Goal: Information Seeking & Learning: Learn about a topic

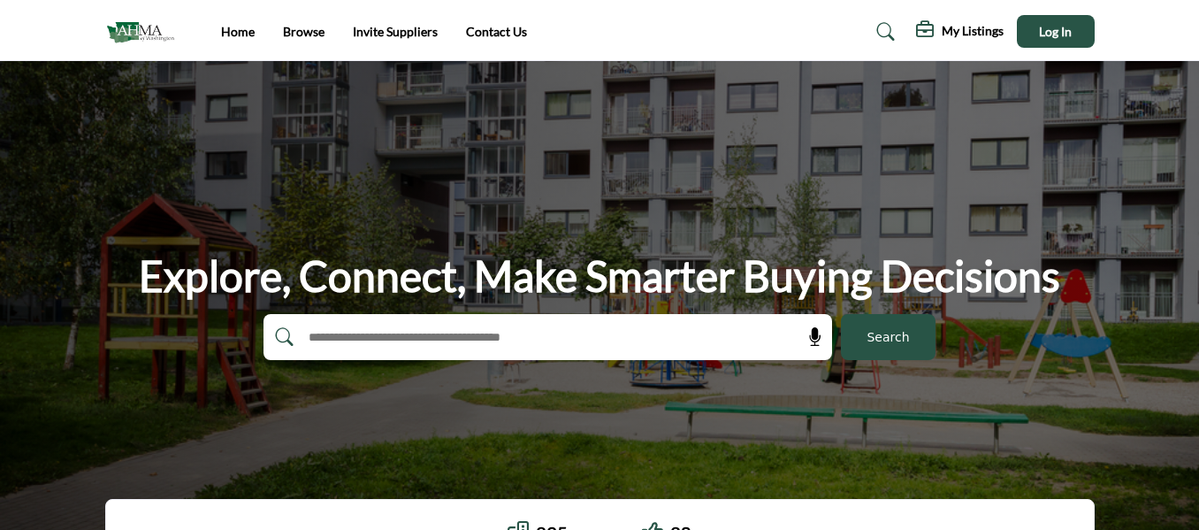
click at [324, 38] on ul "Home Browse Invite Suppliers Contact Us" at bounding box center [374, 31] width 306 height 19
click at [316, 35] on link "Browse" at bounding box center [304, 31] width 42 height 15
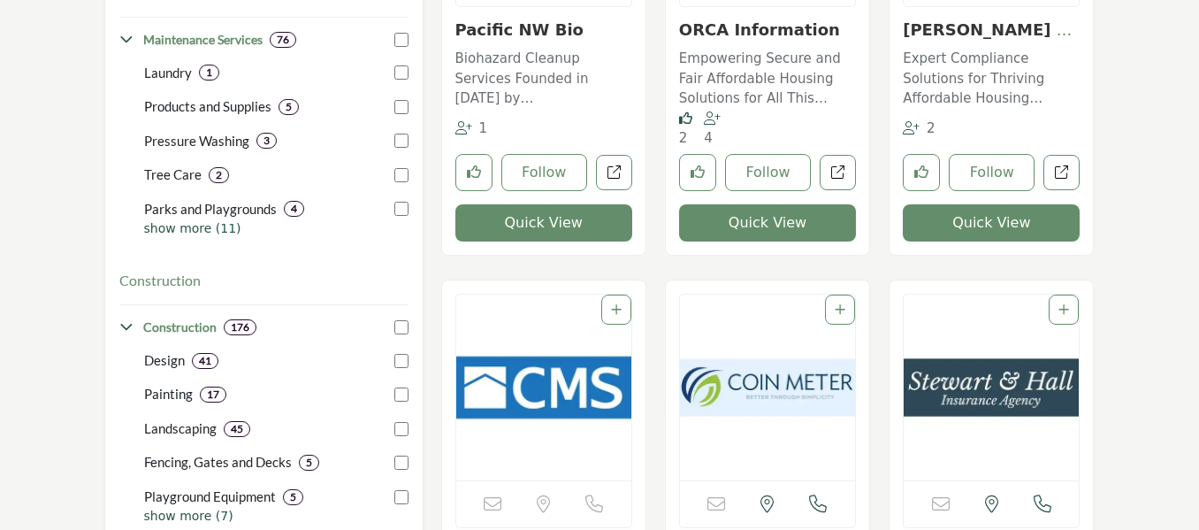
scroll to position [796, 0]
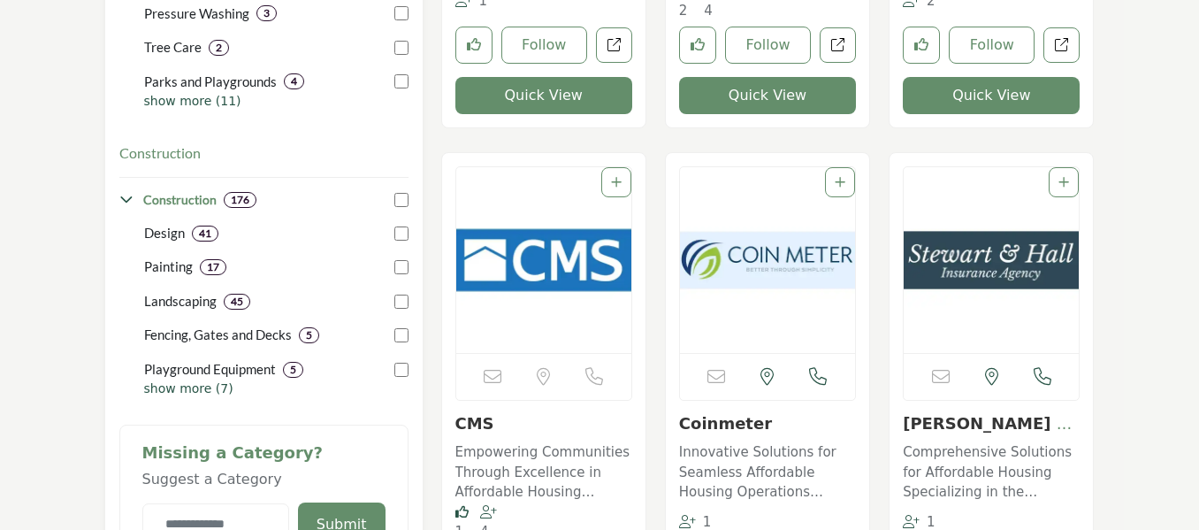
click at [623, 184] on div at bounding box center [616, 182] width 30 height 30
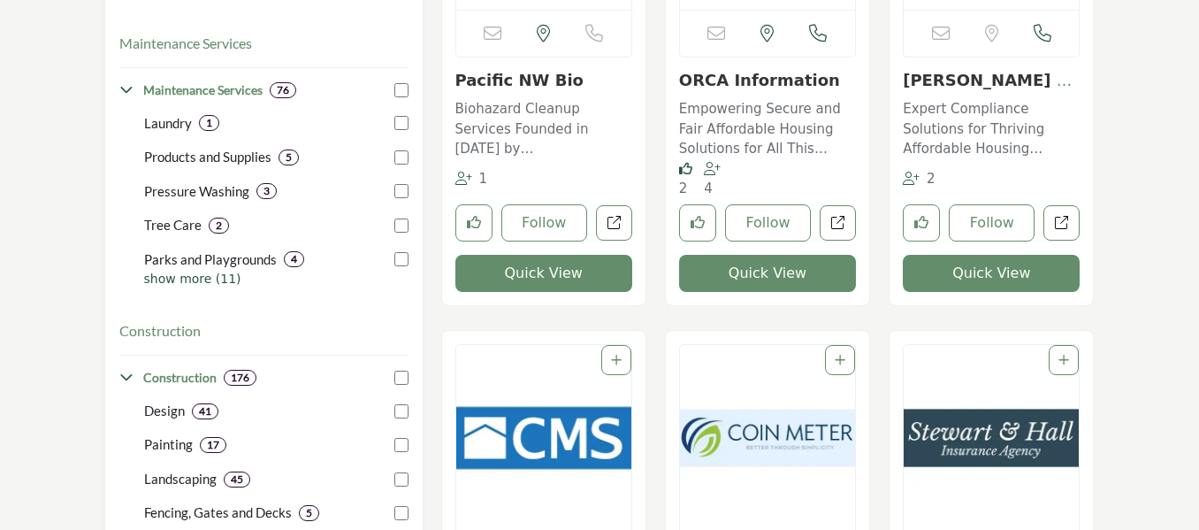
scroll to position [619, 0]
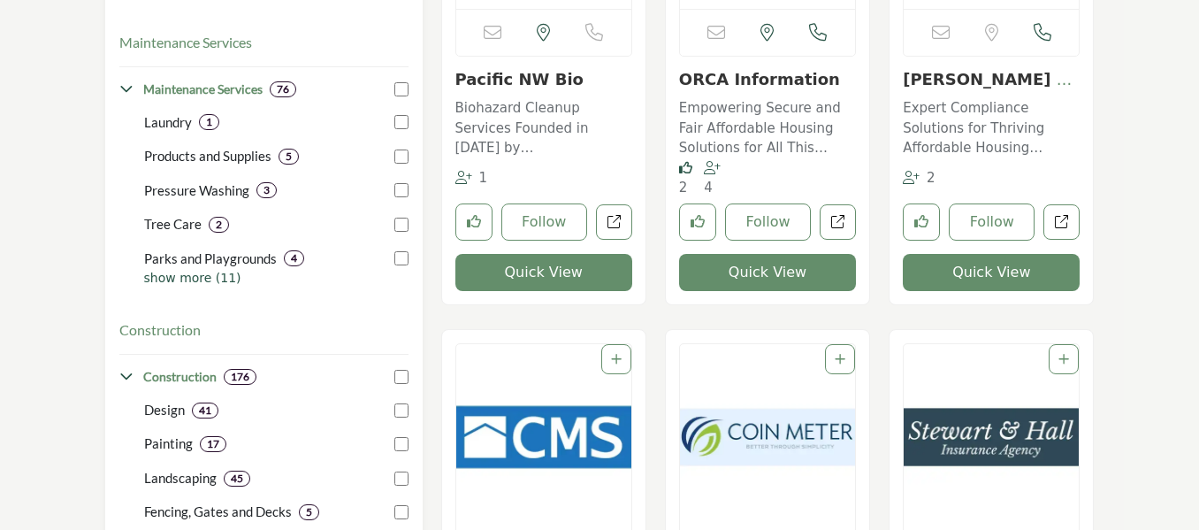
click at [621, 358] on icon "Add To List" at bounding box center [616, 359] width 11 height 12
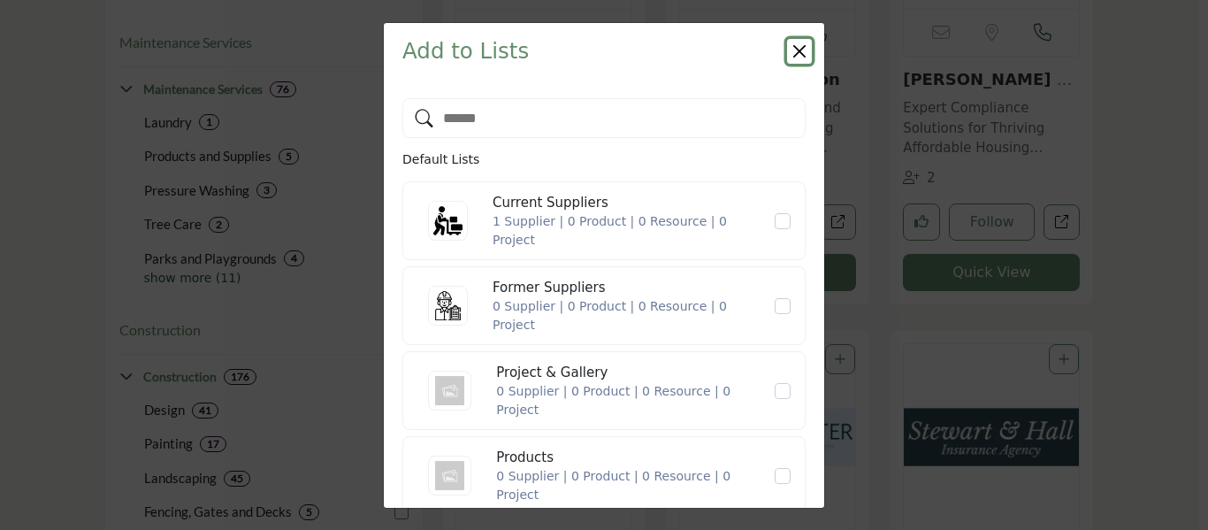
click at [802, 53] on button "Close" at bounding box center [799, 51] width 25 height 25
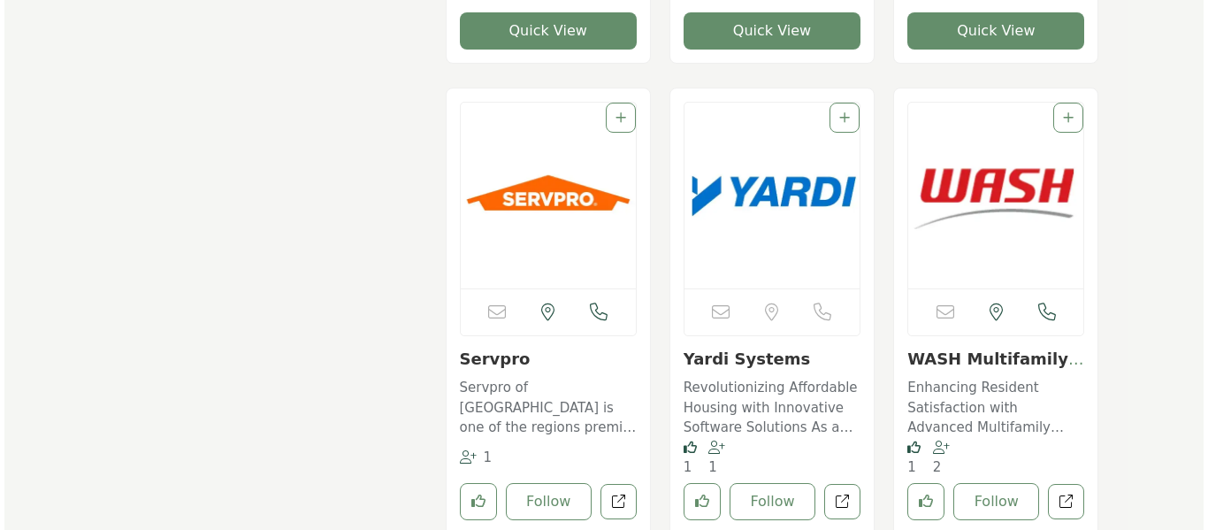
scroll to position [1945, 0]
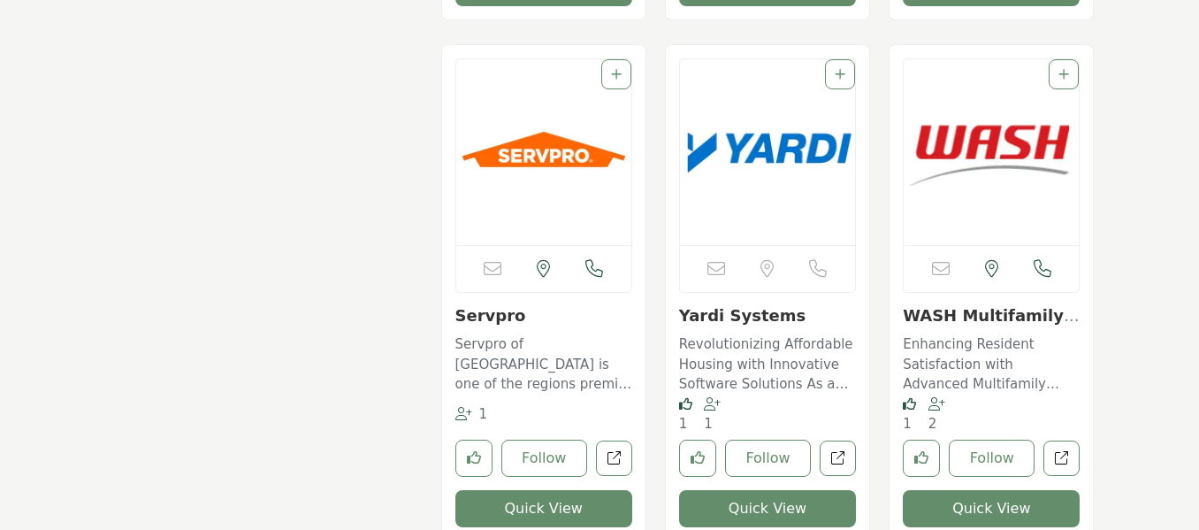
click at [833, 73] on div at bounding box center [840, 74] width 30 height 30
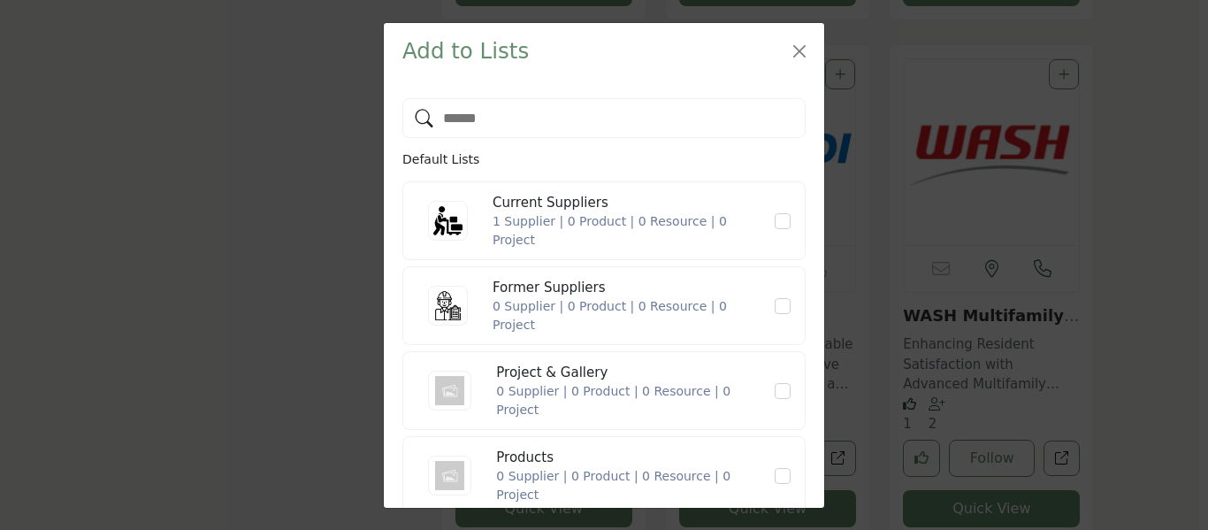
click at [604, 213] on div "Current Suppliers" at bounding box center [633, 203] width 280 height 20
click at [567, 209] on div "Current Suppliers" at bounding box center [633, 203] width 280 height 20
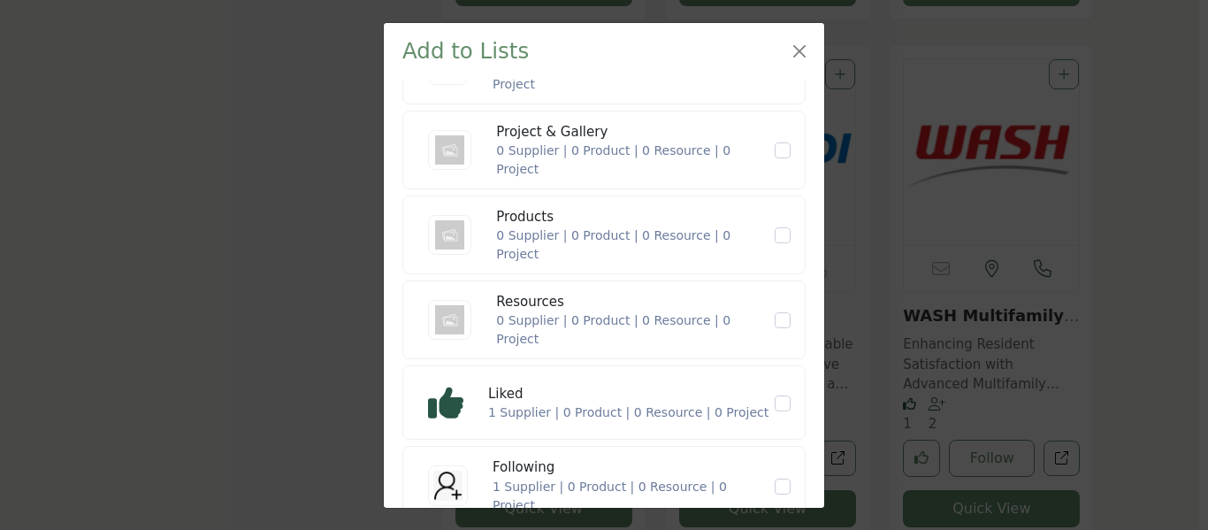
scroll to position [265, 0]
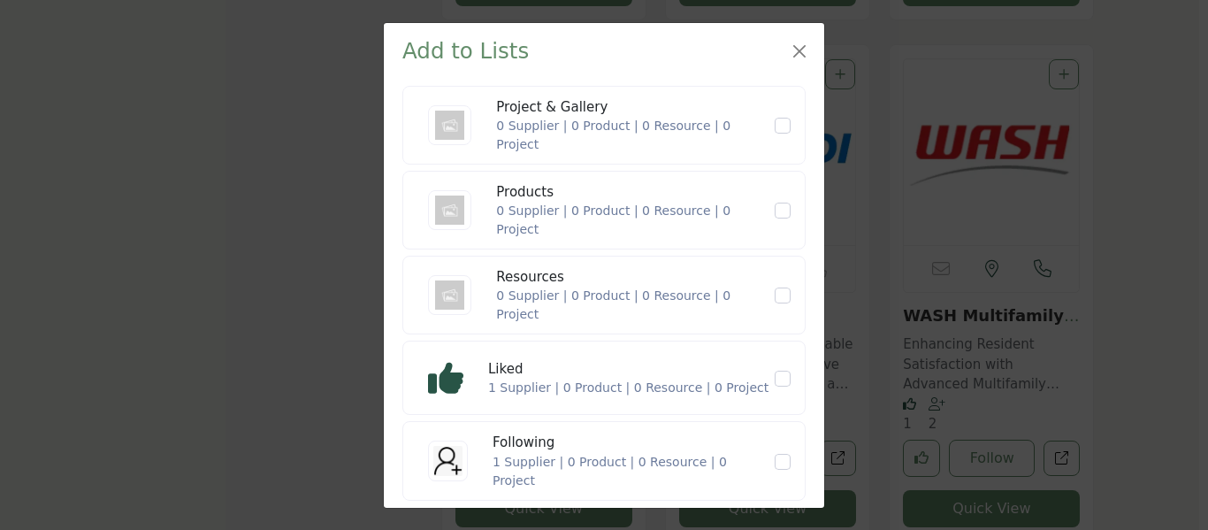
click at [514, 394] on div "1 Supplier | 0 Product | 0 Resource | 0 Project" at bounding box center [628, 387] width 280 height 19
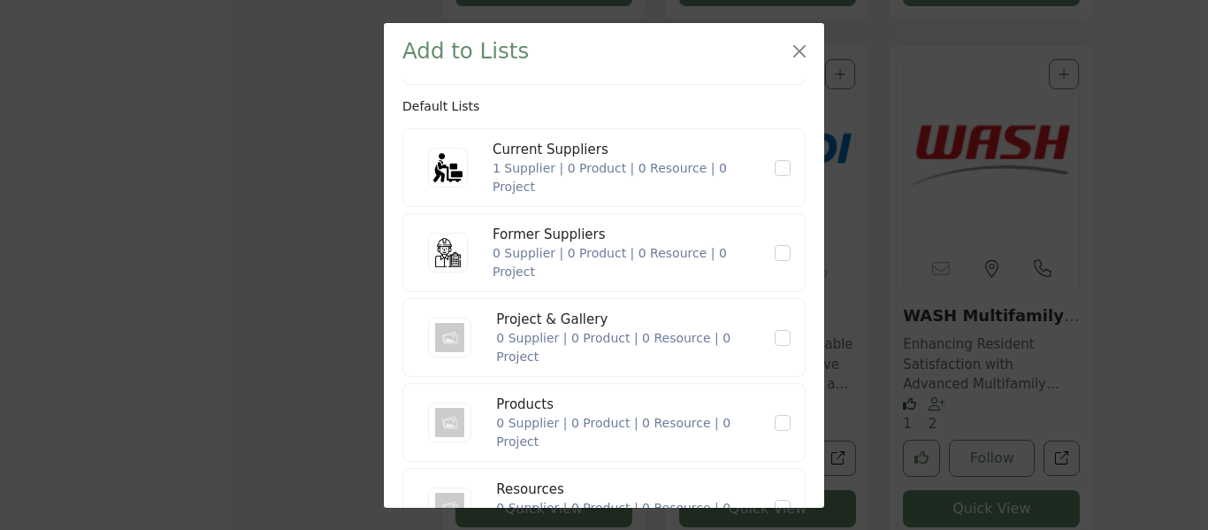
scroll to position [0, 0]
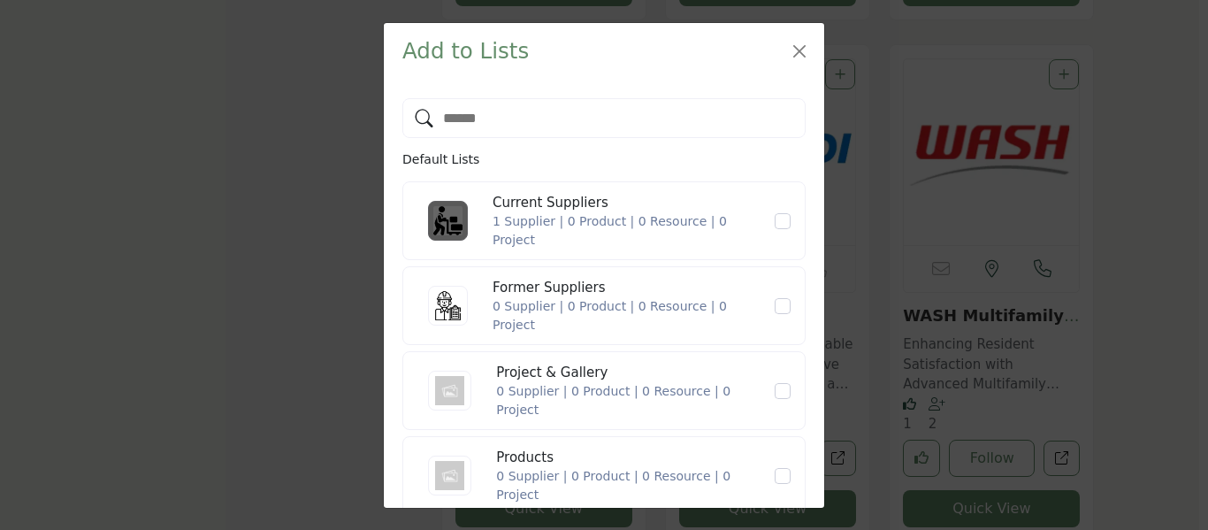
click at [458, 233] on img at bounding box center [448, 221] width 40 height 40
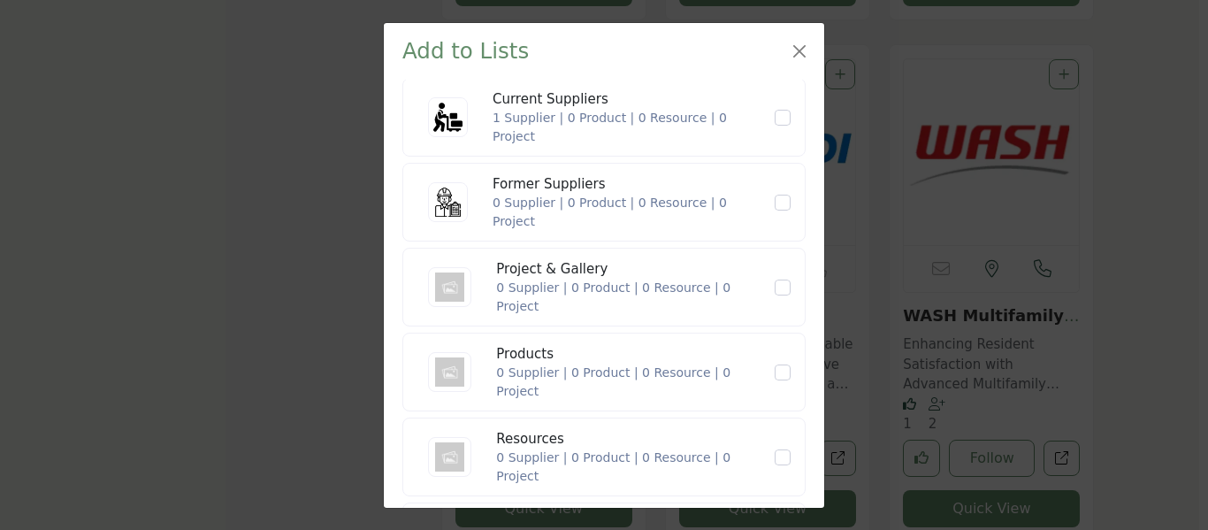
scroll to position [265, 0]
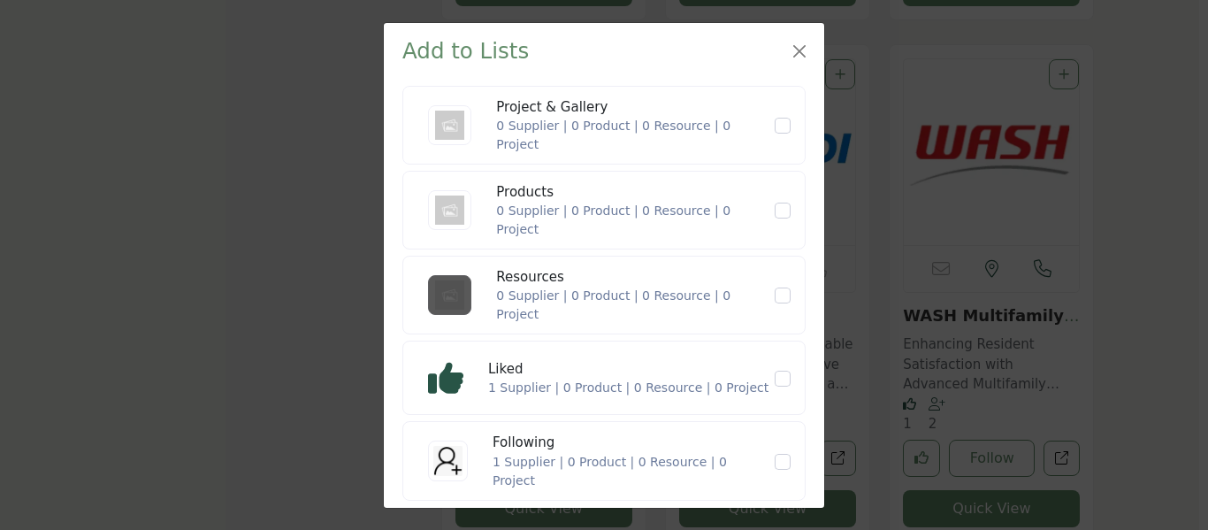
click at [453, 298] on img at bounding box center [449, 295] width 43 height 40
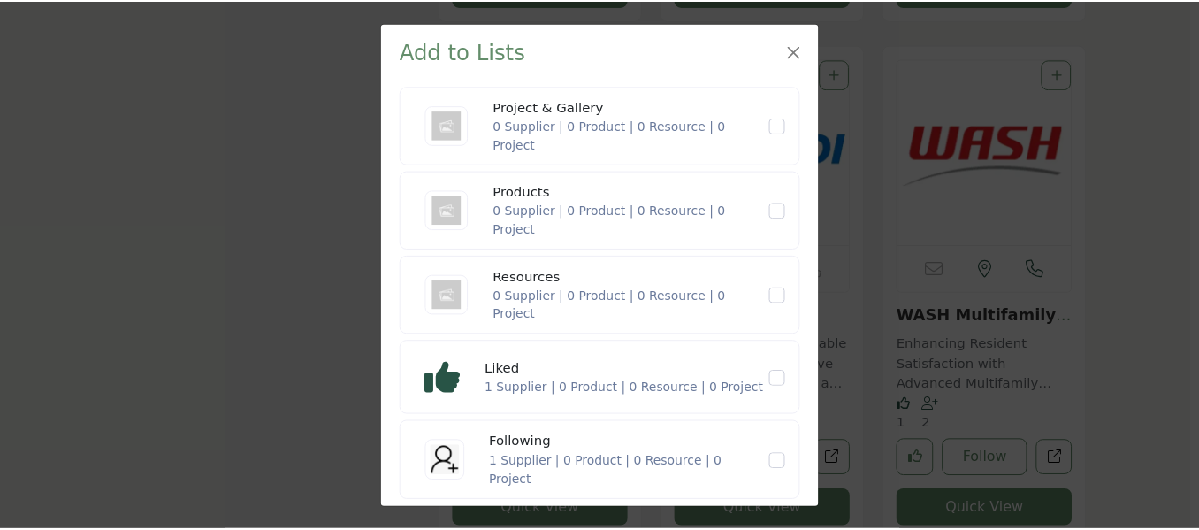
scroll to position [318, 0]
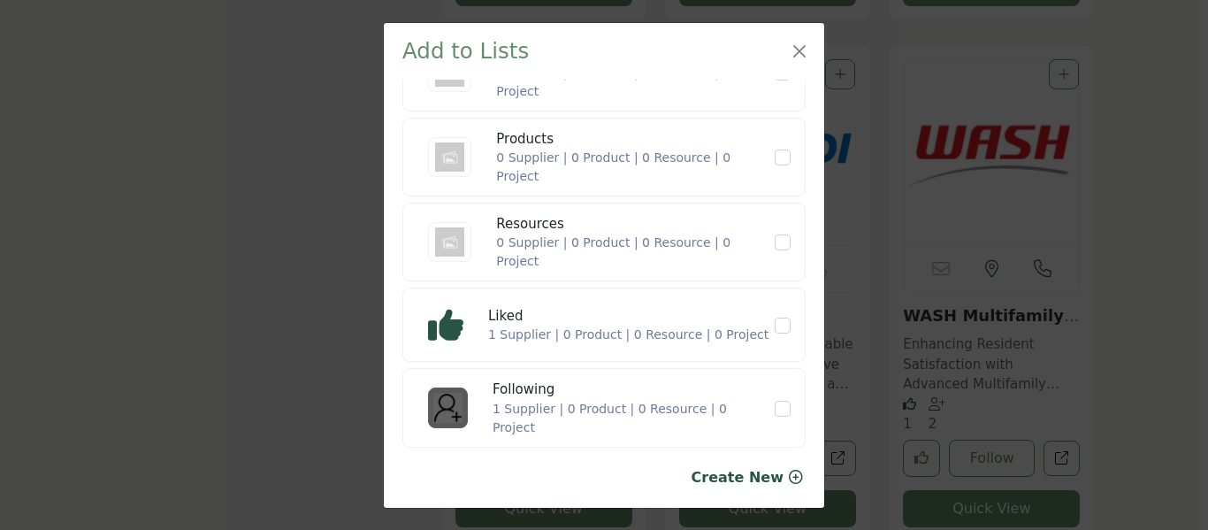
click at [434, 417] on img at bounding box center [448, 407] width 40 height 41
click at [802, 65] on div "Add to Lists" at bounding box center [604, 51] width 440 height 57
click at [806, 50] on button "Close" at bounding box center [799, 51] width 25 height 25
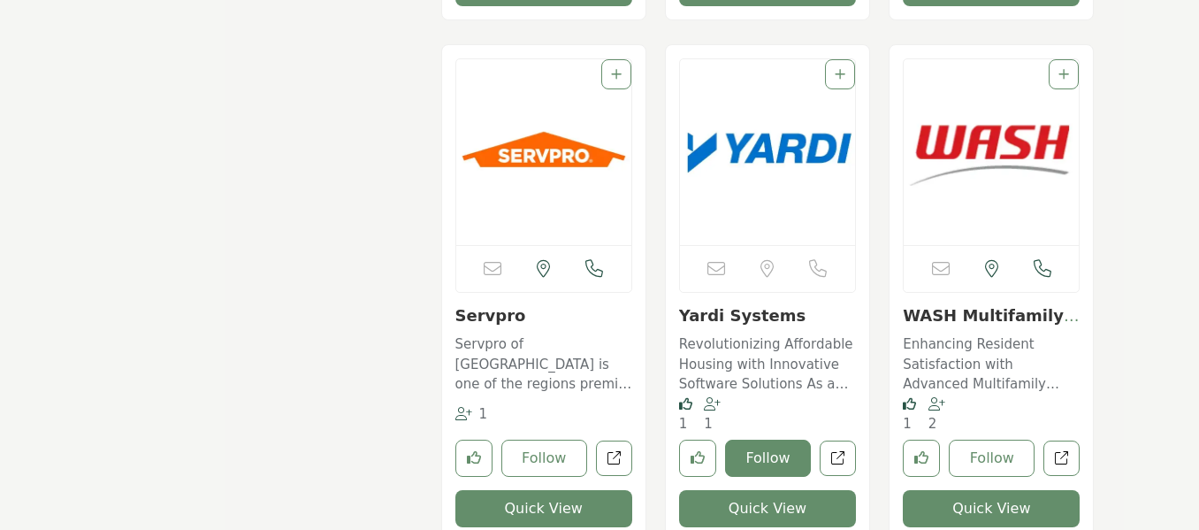
click at [767, 455] on button "Follow" at bounding box center [768, 457] width 86 height 37
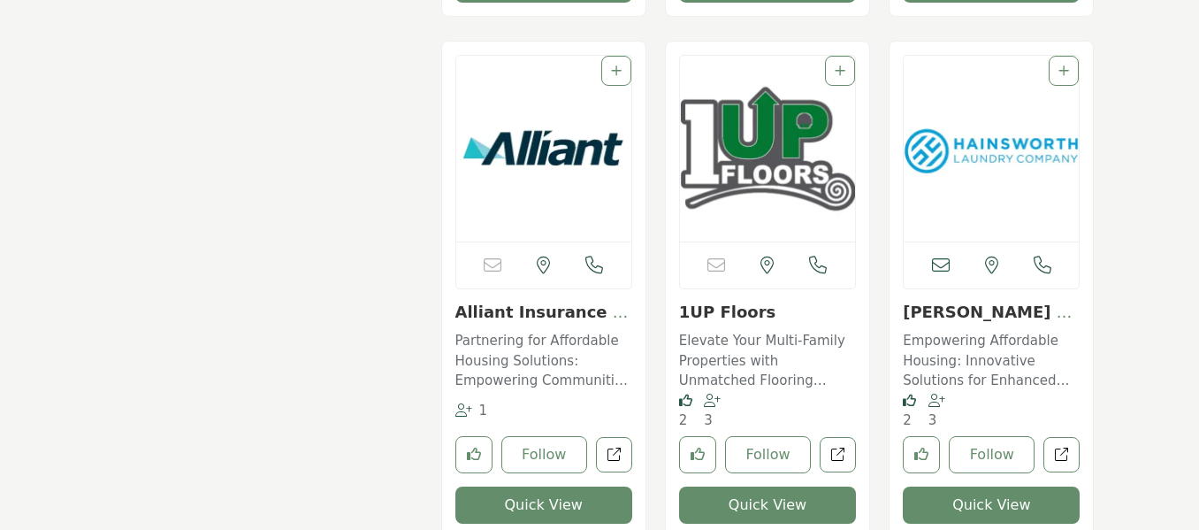
scroll to position [2564, 0]
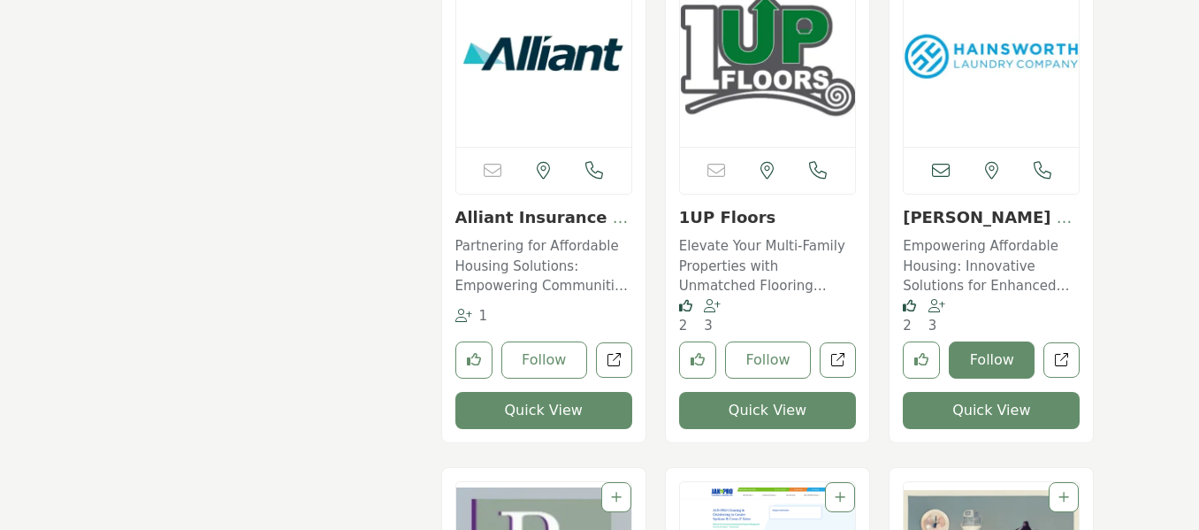
click at [989, 362] on button "Follow" at bounding box center [992, 359] width 86 height 37
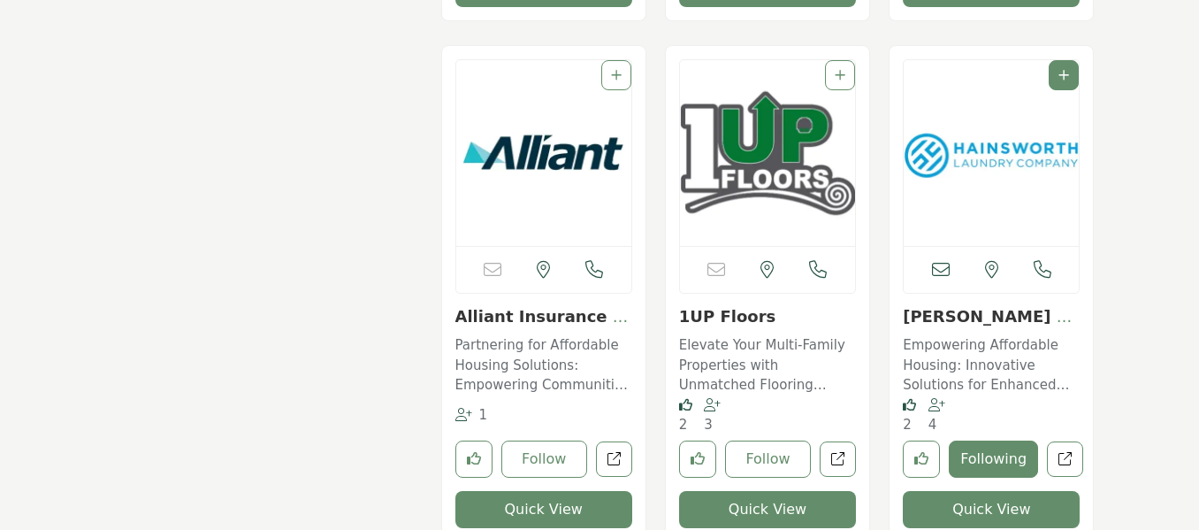
scroll to position [2653, 0]
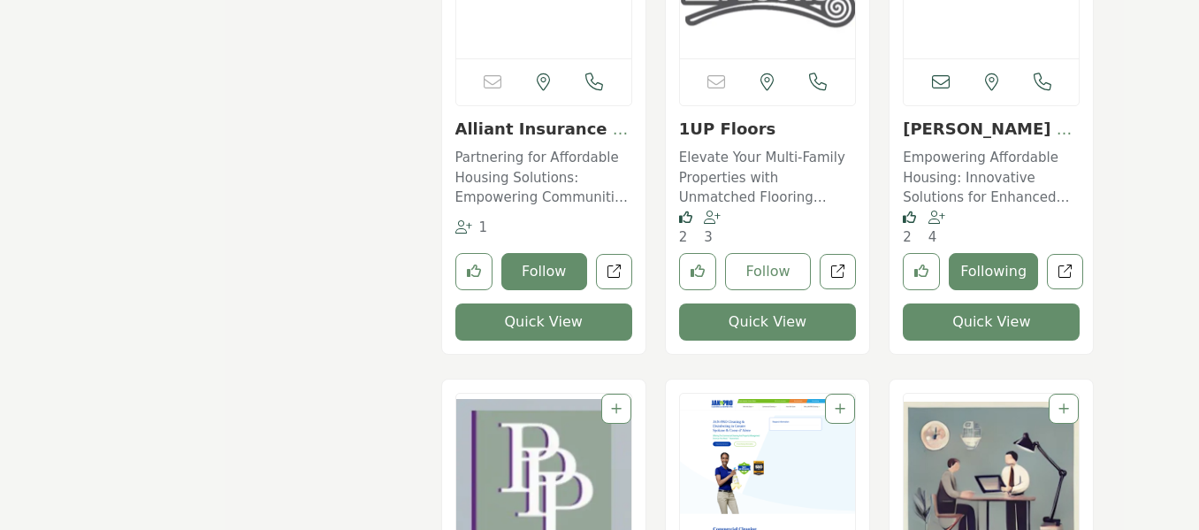
click at [536, 279] on button "Follow" at bounding box center [544, 271] width 86 height 37
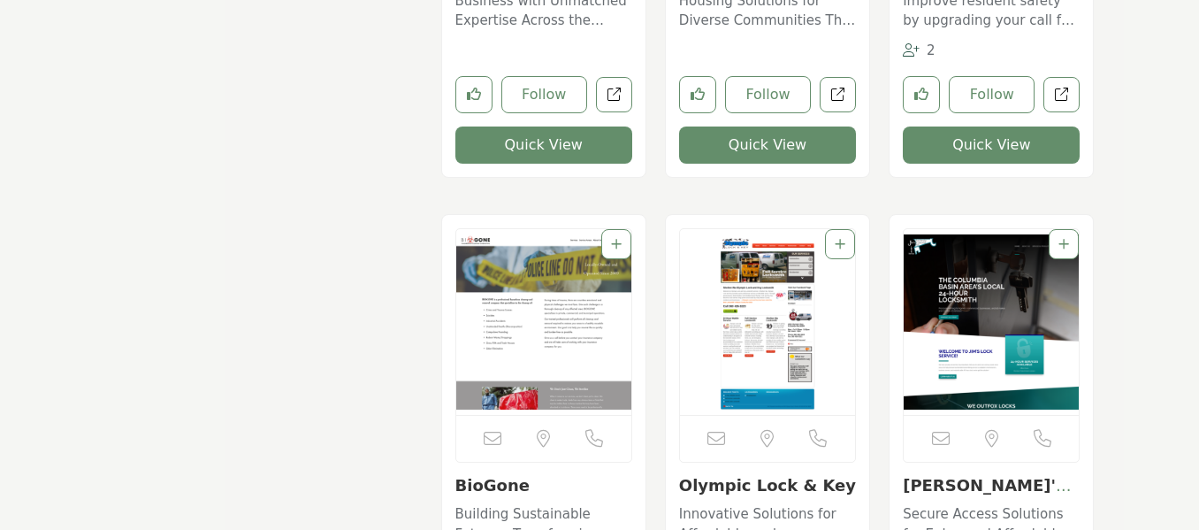
scroll to position [3714, 0]
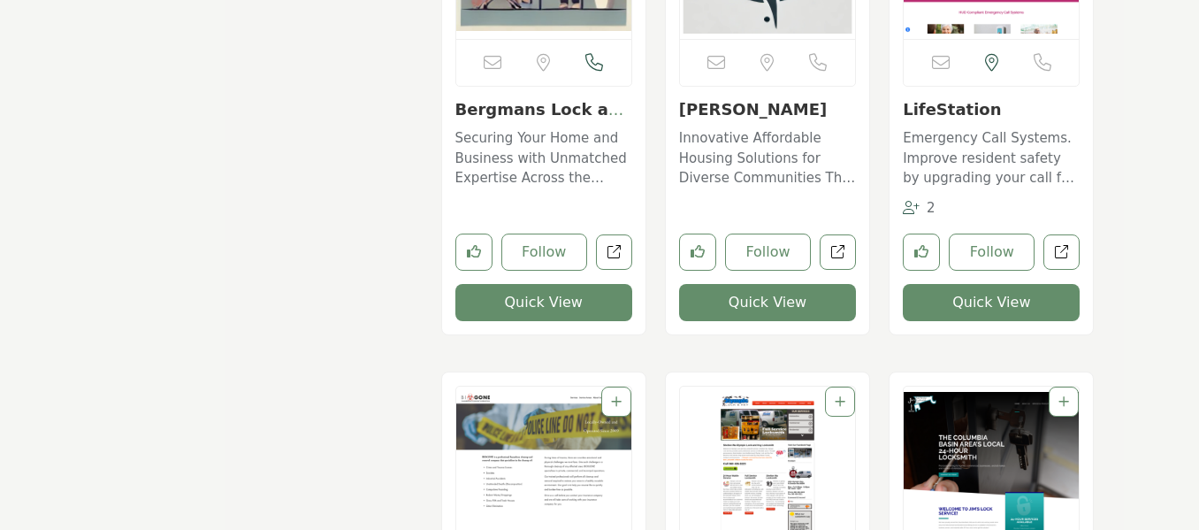
click at [726, 163] on p "Innovative Affordable Housing Solutions for Diverse Communities The company is …" at bounding box center [767, 158] width 177 height 60
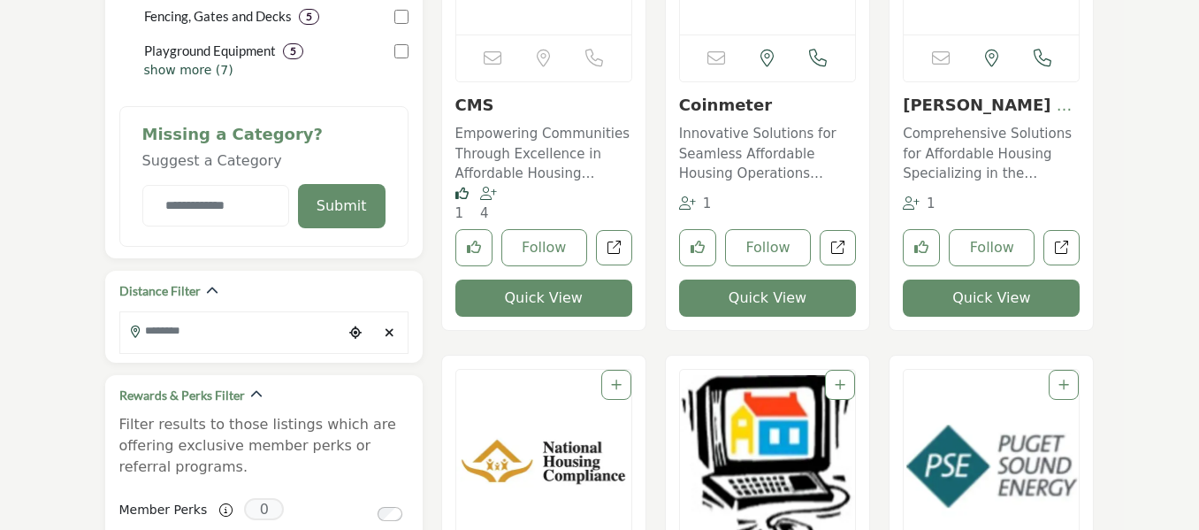
scroll to position [1150, 0]
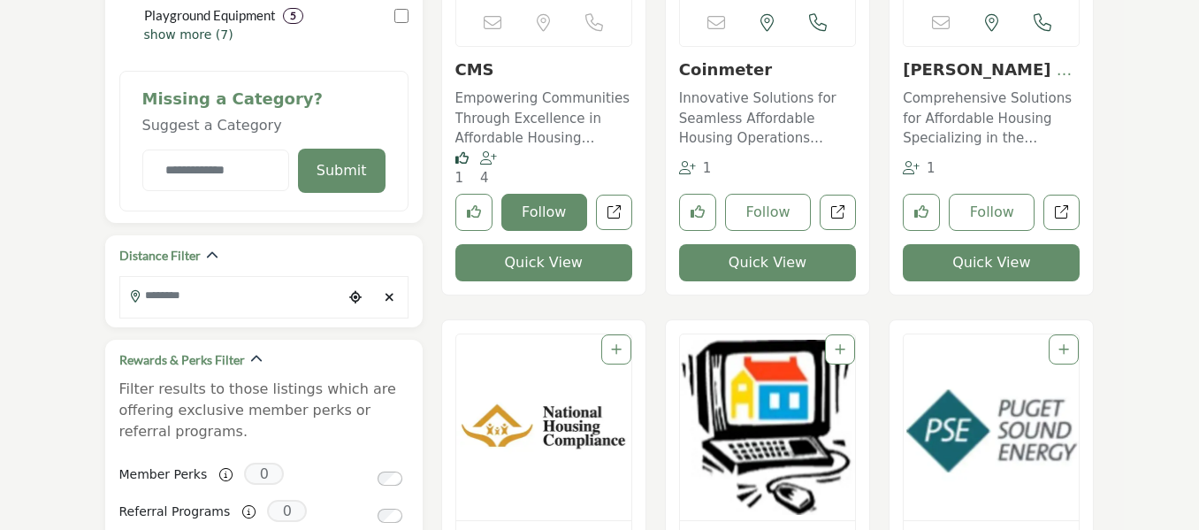
click at [546, 216] on button "Follow" at bounding box center [544, 212] width 86 height 37
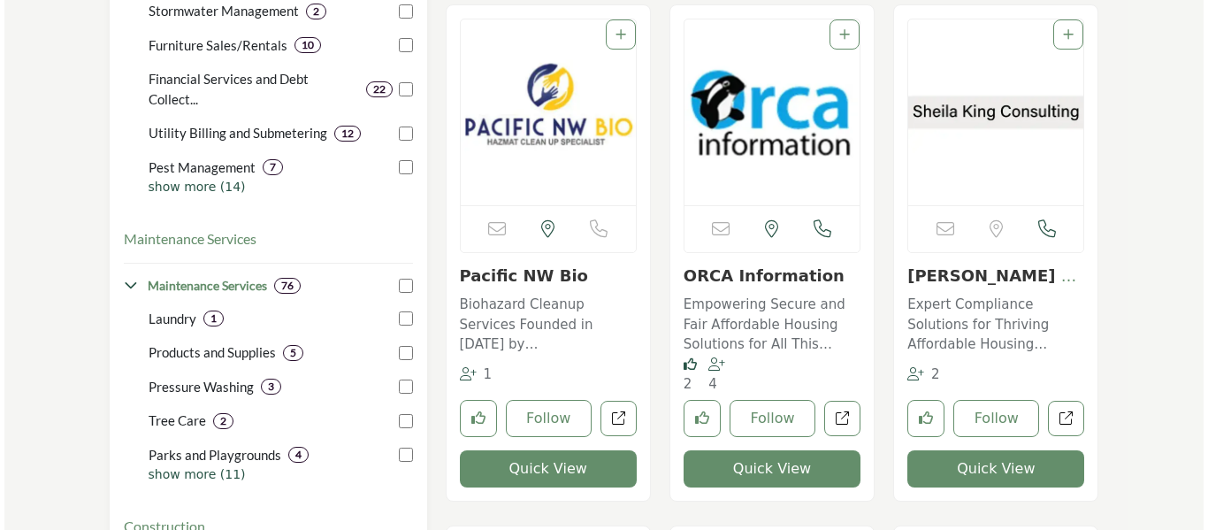
scroll to position [442, 0]
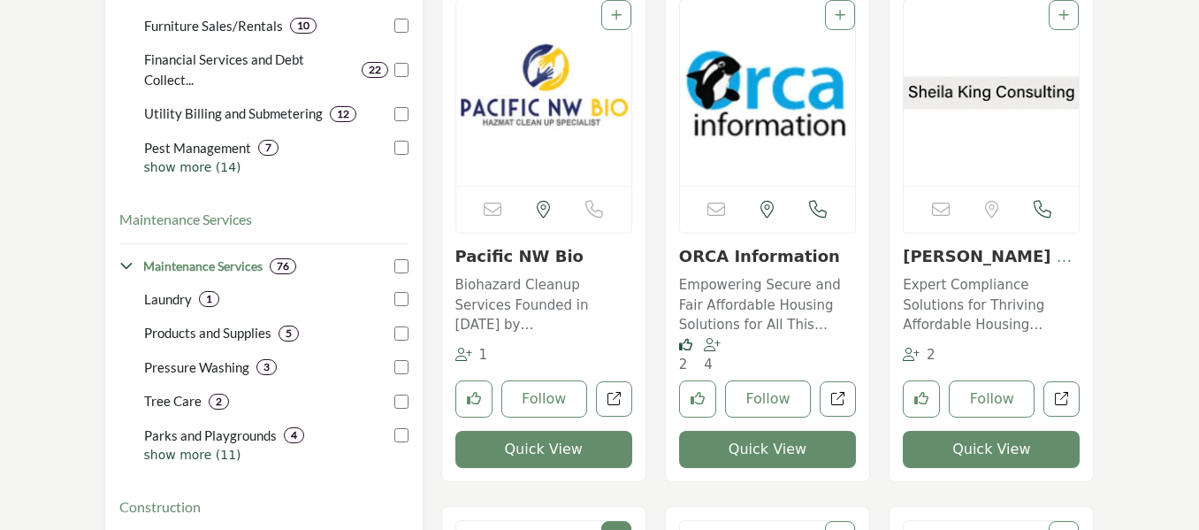
click at [773, 439] on button "Quick View" at bounding box center [767, 449] width 177 height 37
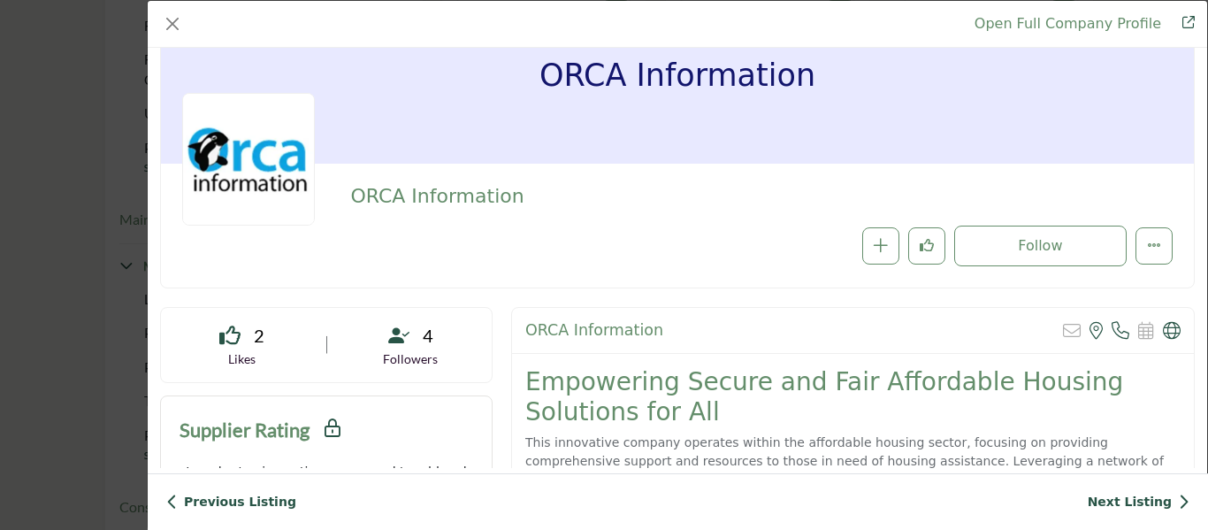
scroll to position [0, 0]
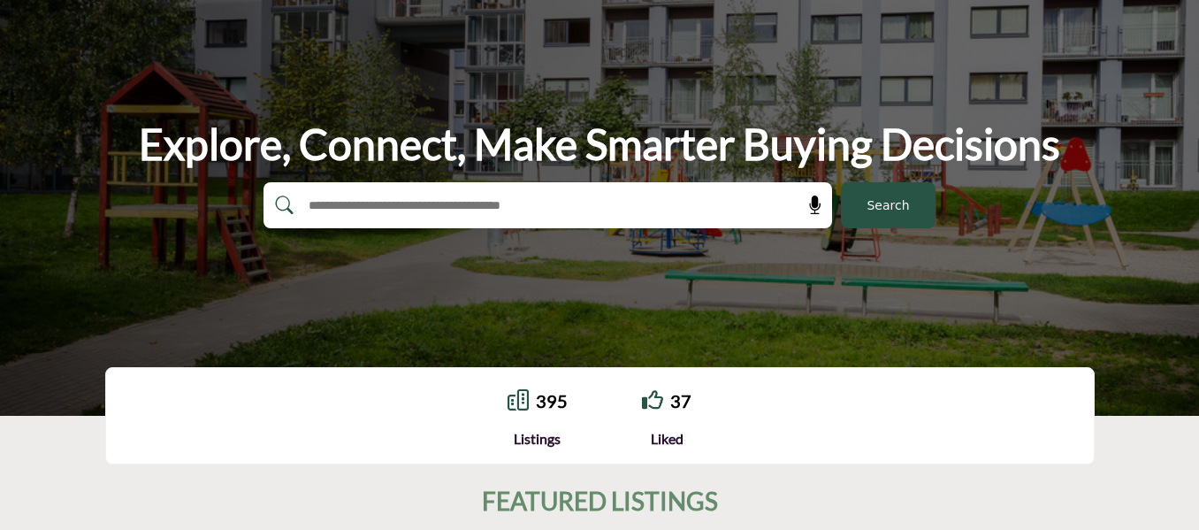
scroll to position [354, 0]
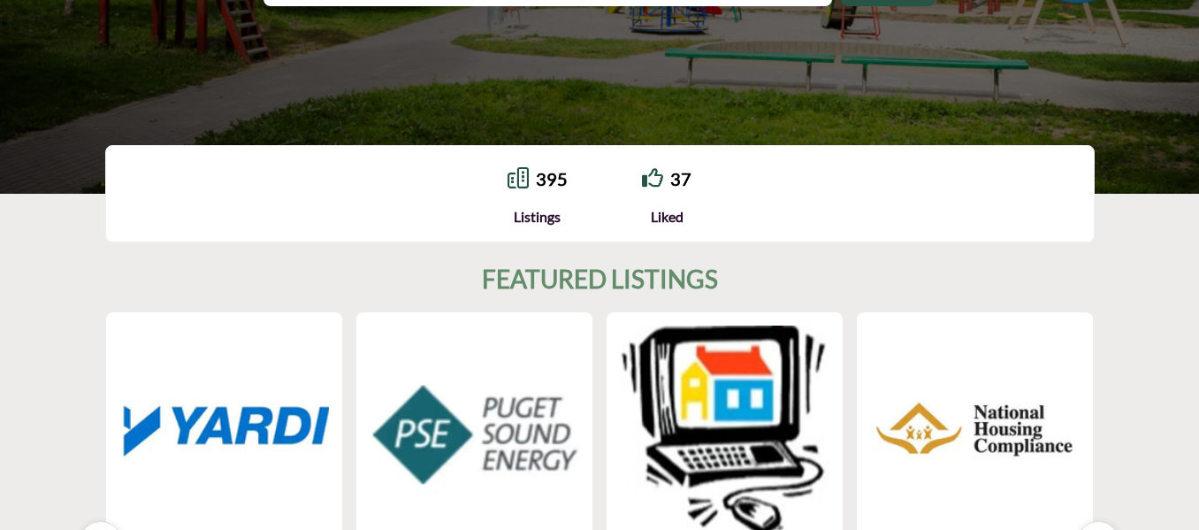
click at [251, 425] on img at bounding box center [224, 430] width 220 height 220
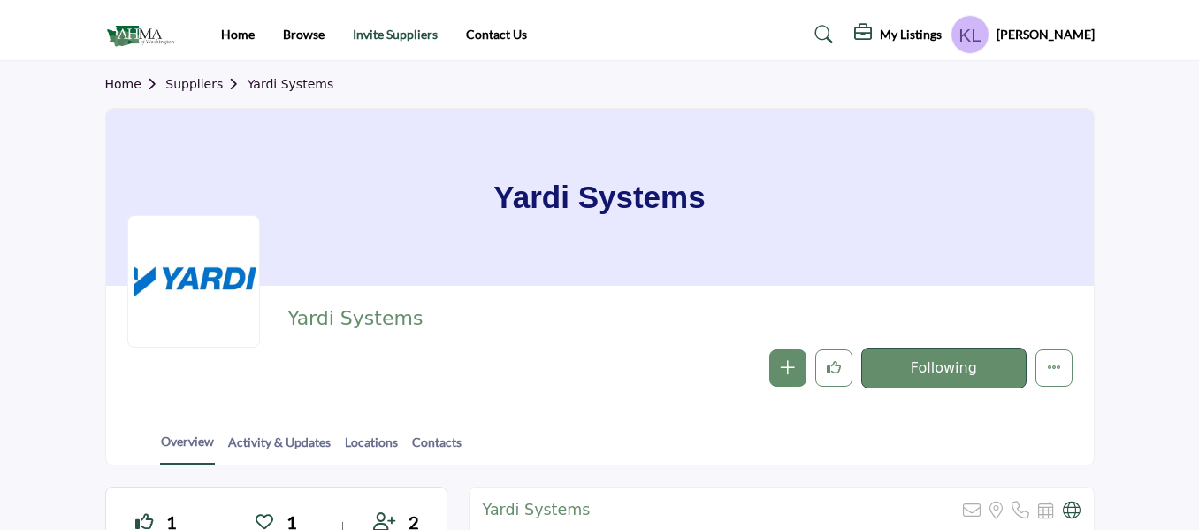
click at [416, 39] on link "Invite Suppliers" at bounding box center [395, 34] width 85 height 15
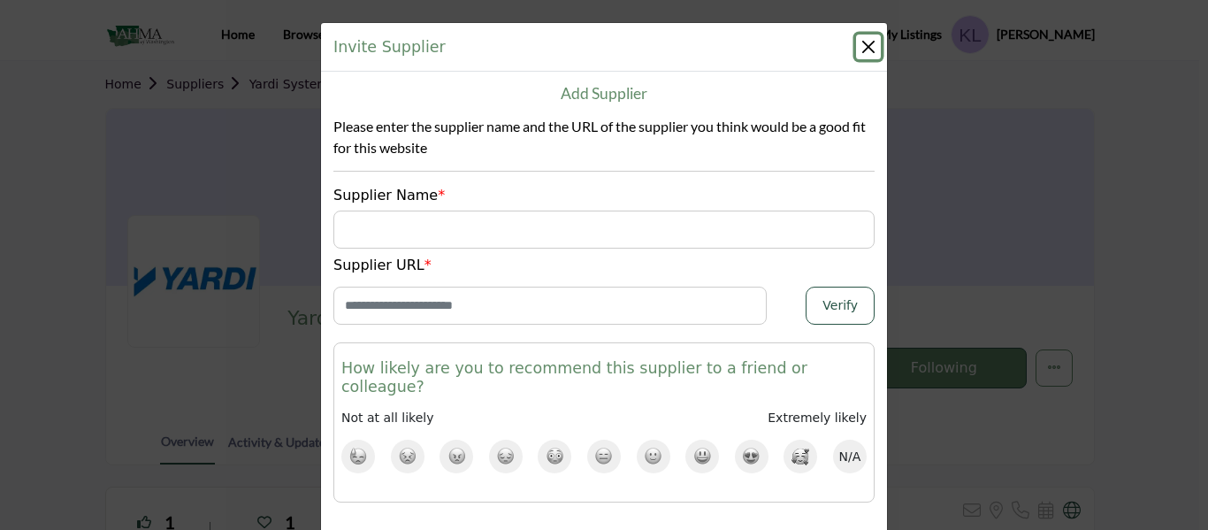
click at [870, 46] on button "Close" at bounding box center [868, 46] width 25 height 25
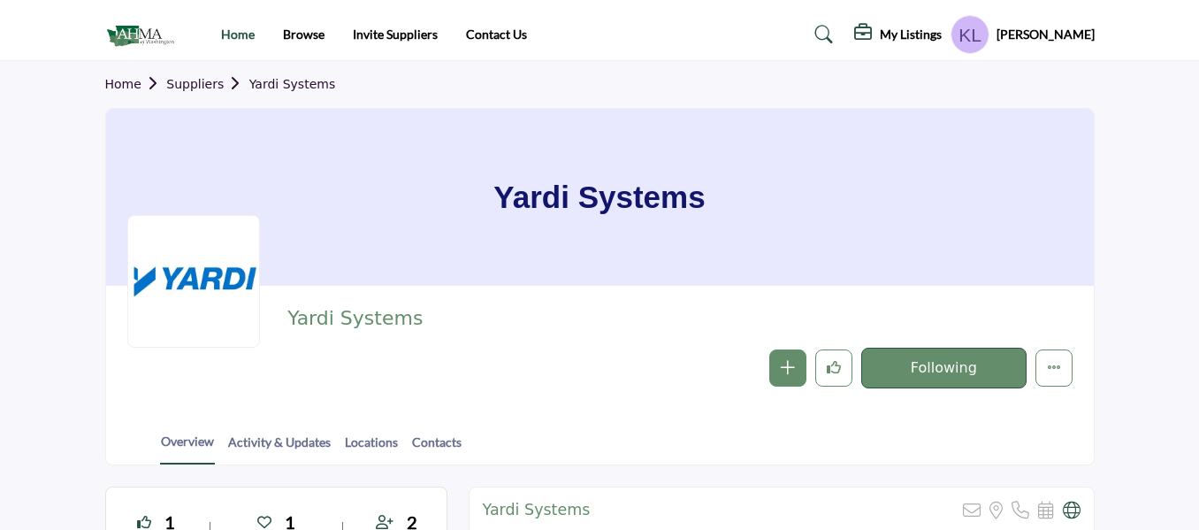
click at [224, 38] on link "Home" at bounding box center [238, 34] width 34 height 15
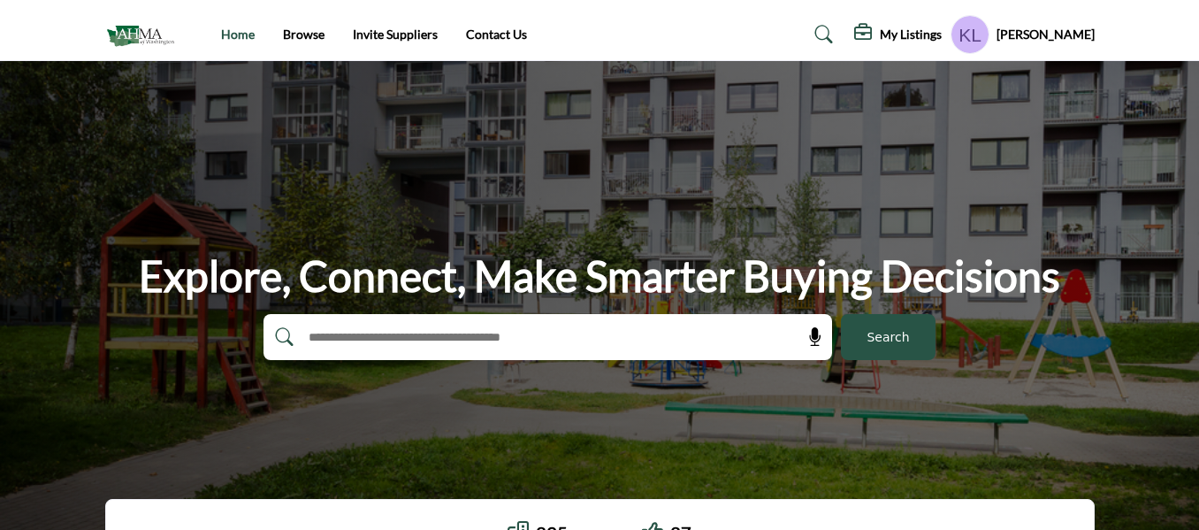
click at [233, 39] on link "Home" at bounding box center [238, 34] width 34 height 15
click at [133, 24] on img at bounding box center [144, 34] width 79 height 29
